Goal: Task Accomplishment & Management: Complete application form

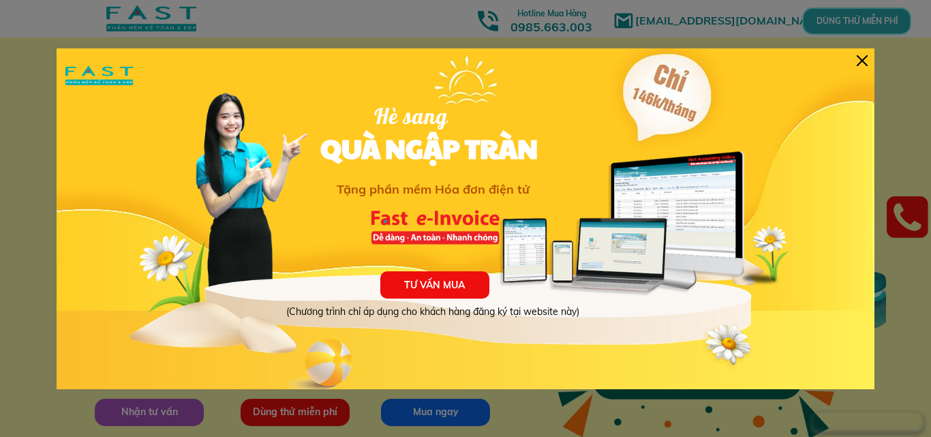
click at [857, 59] on div at bounding box center [862, 60] width 11 height 11
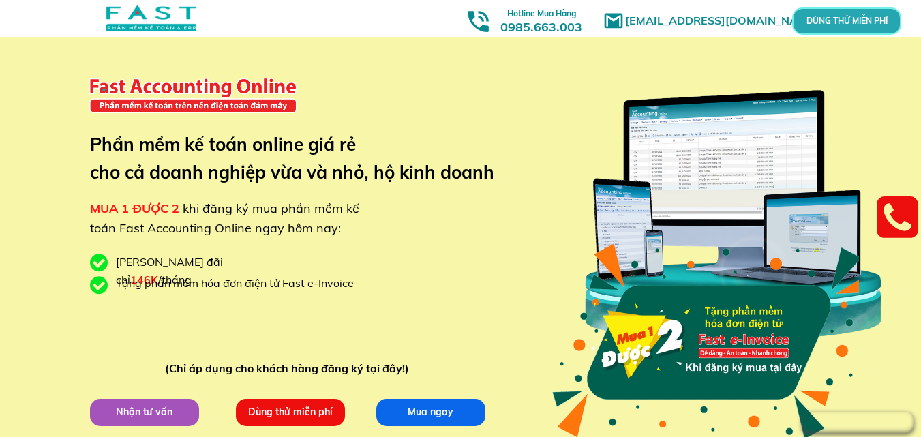
click at [284, 406] on p "Dùng thử miễn phí" at bounding box center [290, 412] width 109 height 27
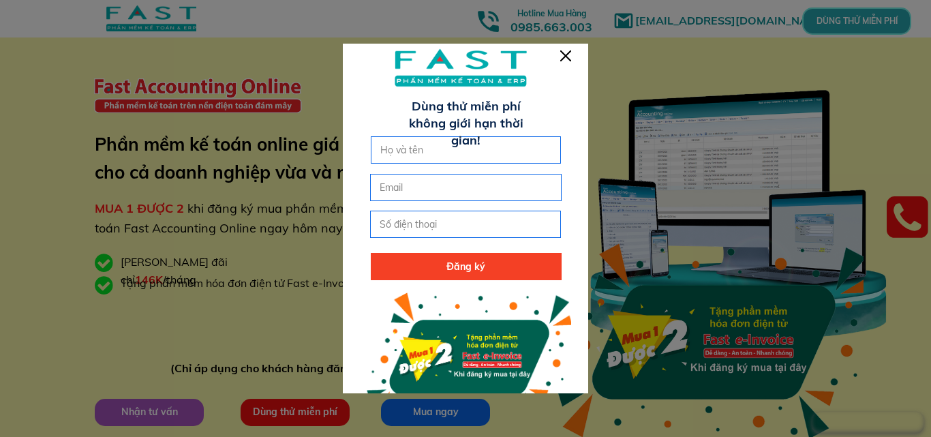
click at [415, 157] on input "text" at bounding box center [466, 150] width 179 height 26
type input "[PERSON_NAME]"
click at [390, 181] on input "email" at bounding box center [465, 188] width 179 height 26
type input "T"
type input "[EMAIL_ADDRESS][DOMAIN_NAME]"
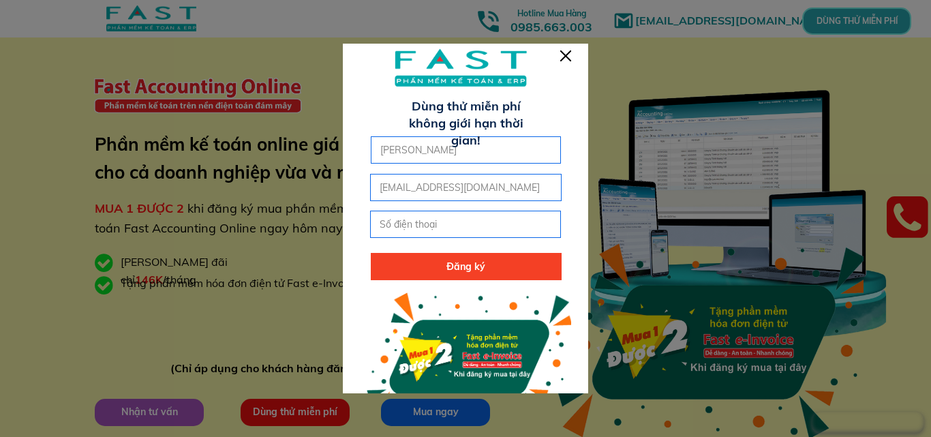
click at [483, 213] on input "tel" at bounding box center [465, 224] width 179 height 26
type input "0355953300"
click at [494, 267] on p "Đăng ký" at bounding box center [466, 266] width 191 height 27
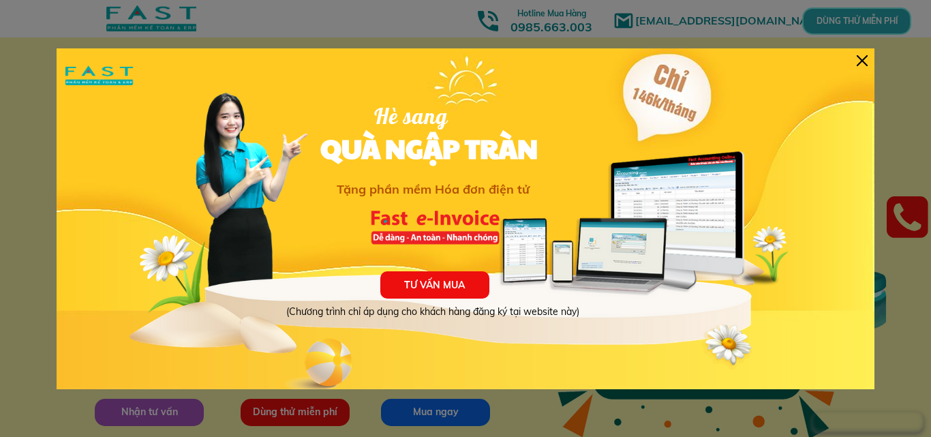
click at [866, 57] on div at bounding box center [862, 60] width 11 height 11
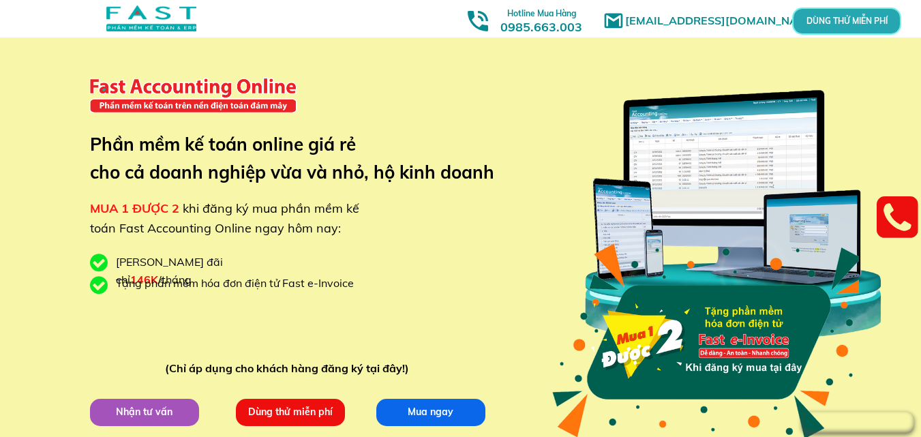
click at [286, 404] on p "Dùng thử miễn phí" at bounding box center [290, 411] width 110 height 27
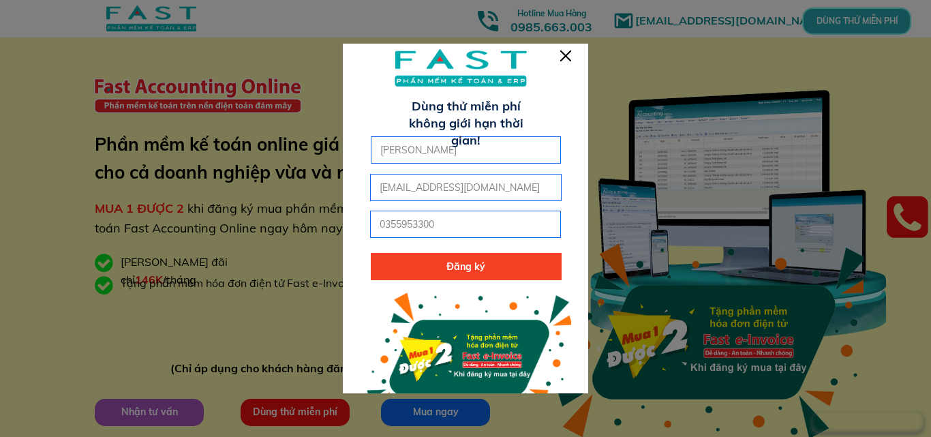
click at [410, 258] on p "Đăng ký" at bounding box center [466, 266] width 191 height 27
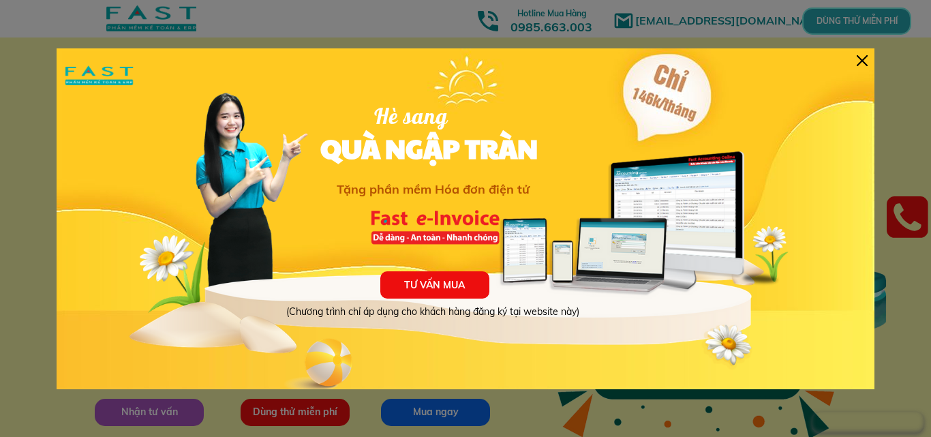
click at [871, 59] on div "TƯ VẤN MUA (Chương trình chỉ áp dụng cho khách hàng đăng ký tại website này) Hè…" at bounding box center [466, 218] width 818 height 341
click at [865, 58] on div at bounding box center [862, 60] width 11 height 11
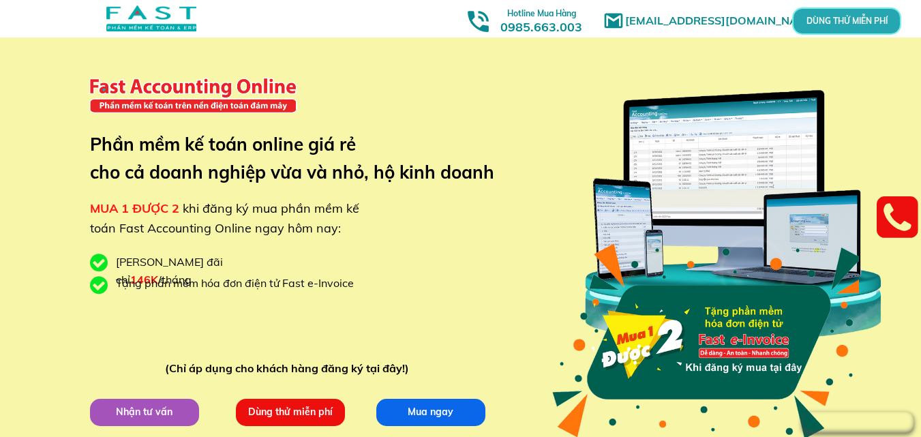
click at [865, 20] on p "DÙNG THỬ MIỄN PHÍ" at bounding box center [847, 21] width 36 height 8
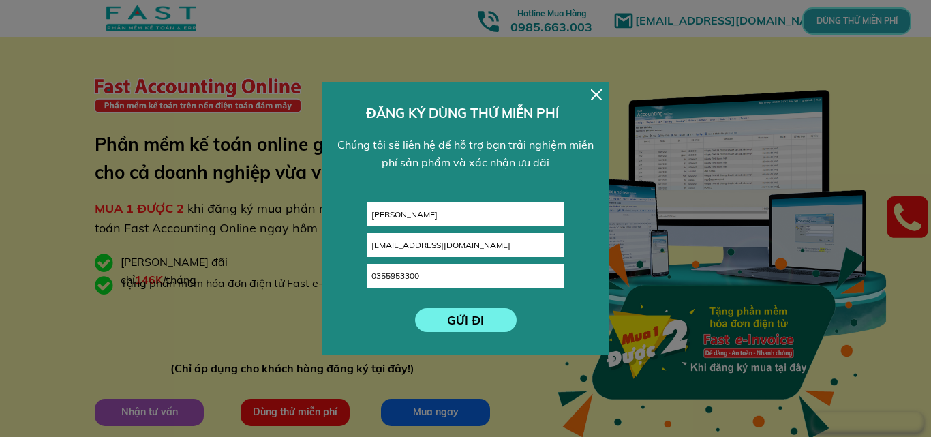
click at [597, 93] on div at bounding box center [596, 94] width 11 height 11
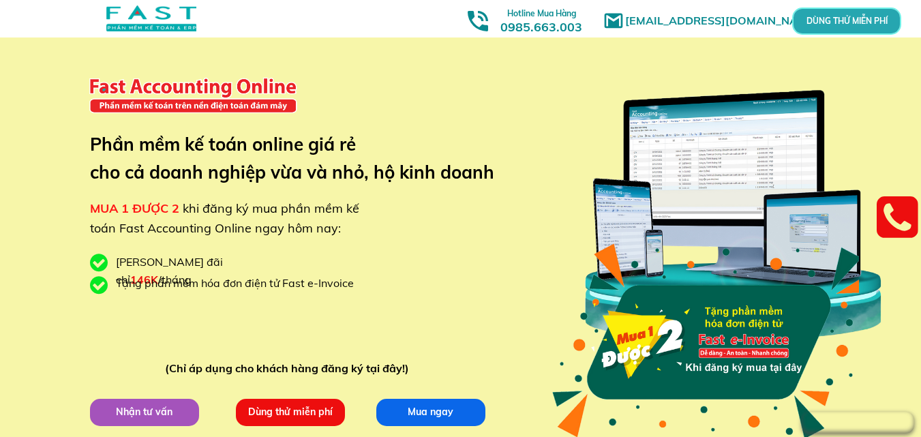
click at [184, 24] on div at bounding box center [151, 18] width 90 height 26
